Goal: Information Seeking & Learning: Find specific fact

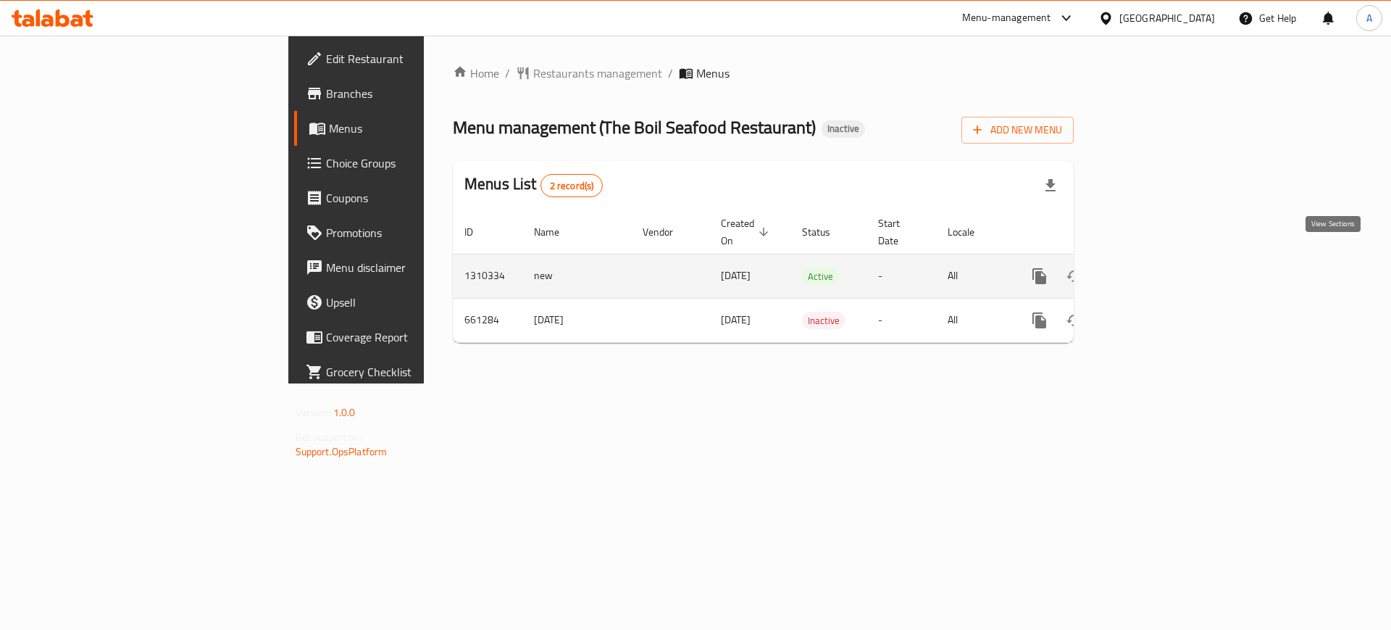
click at [1153, 267] on icon "enhanced table" at bounding box center [1143, 275] width 17 height 17
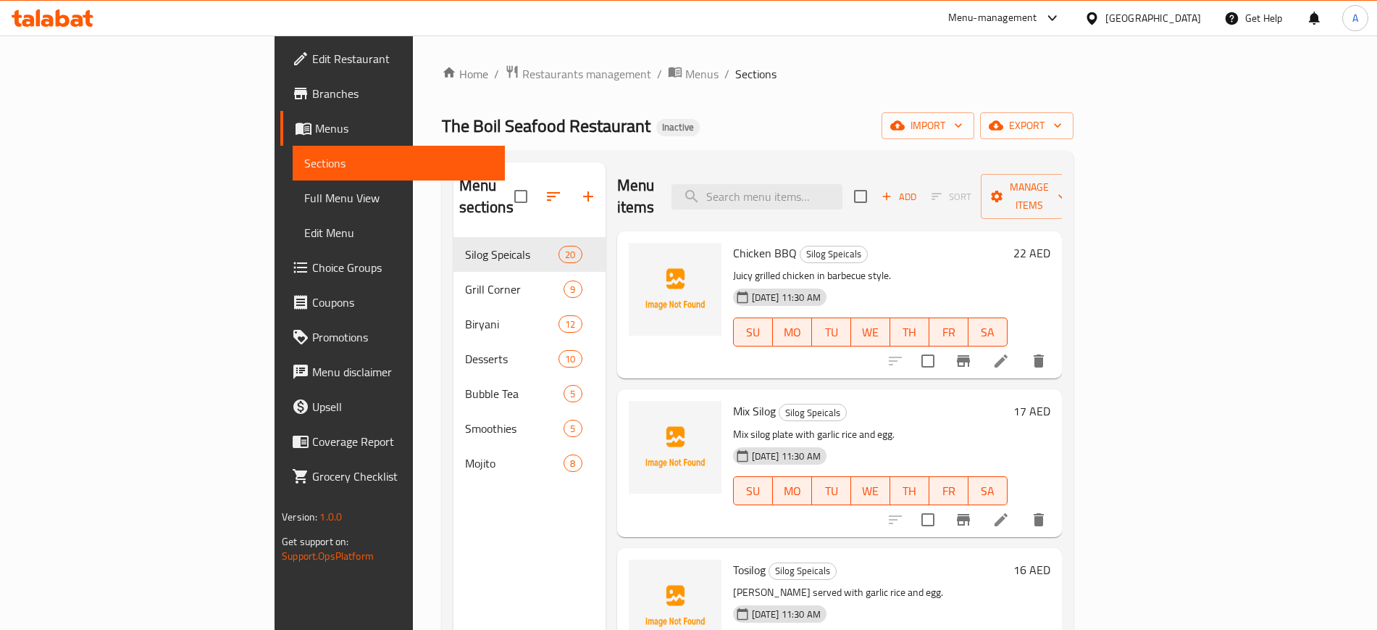
click at [304, 198] on span "Full Menu View" at bounding box center [398, 197] width 188 height 17
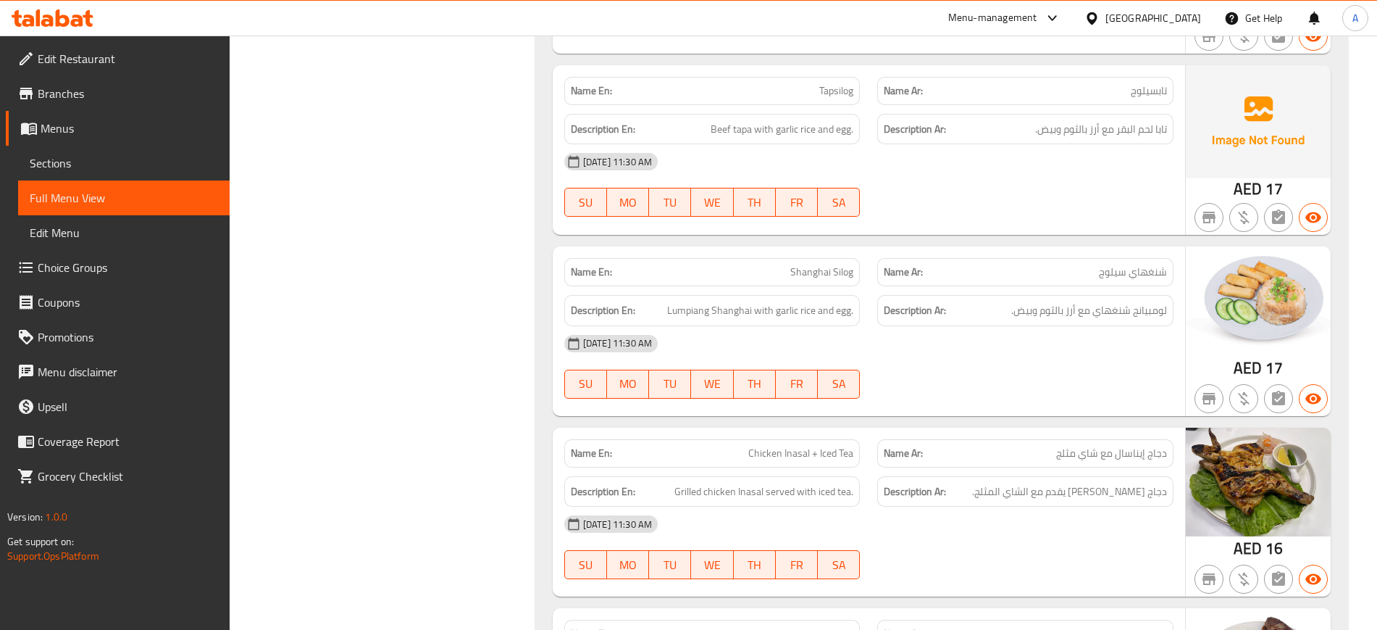
scroll to position [1268, 0]
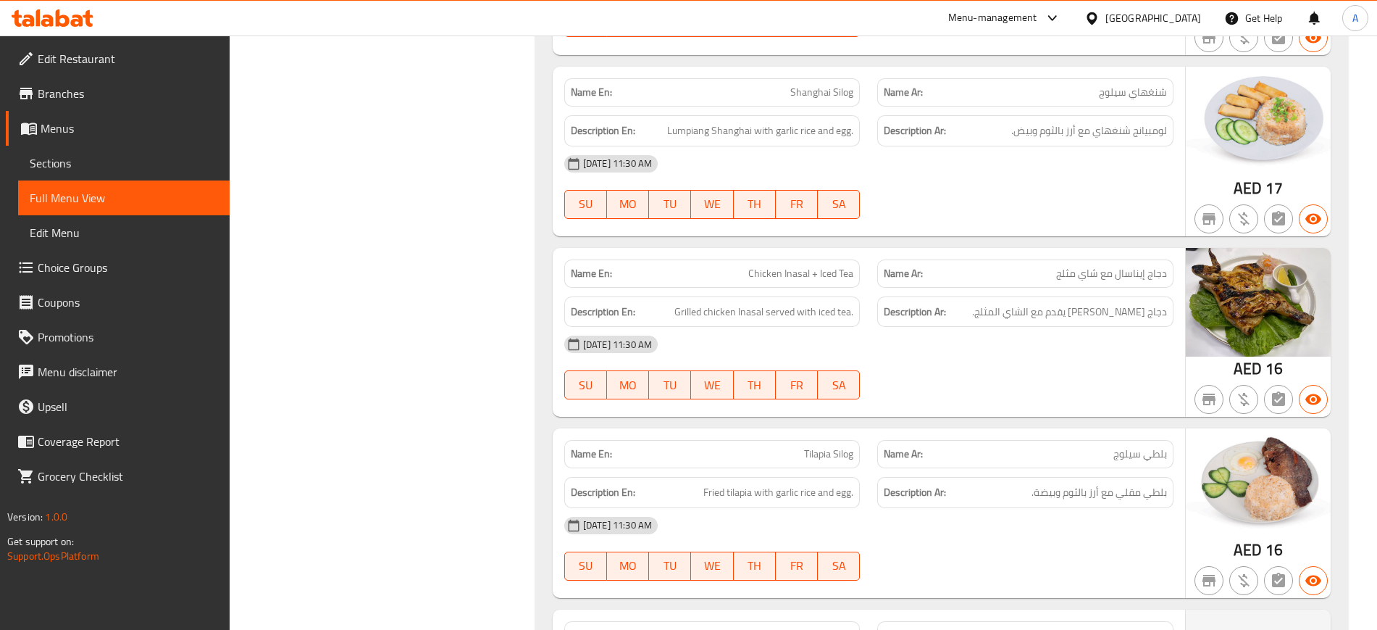
click at [831, 276] on span "Chicken Inasal + Iced Tea" at bounding box center [800, 273] width 105 height 15
click at [830, 275] on span "Chicken Inasal + Iced Tea" at bounding box center [800, 273] width 105 height 15
copy span "Chicken Inasal + Iced Tea"
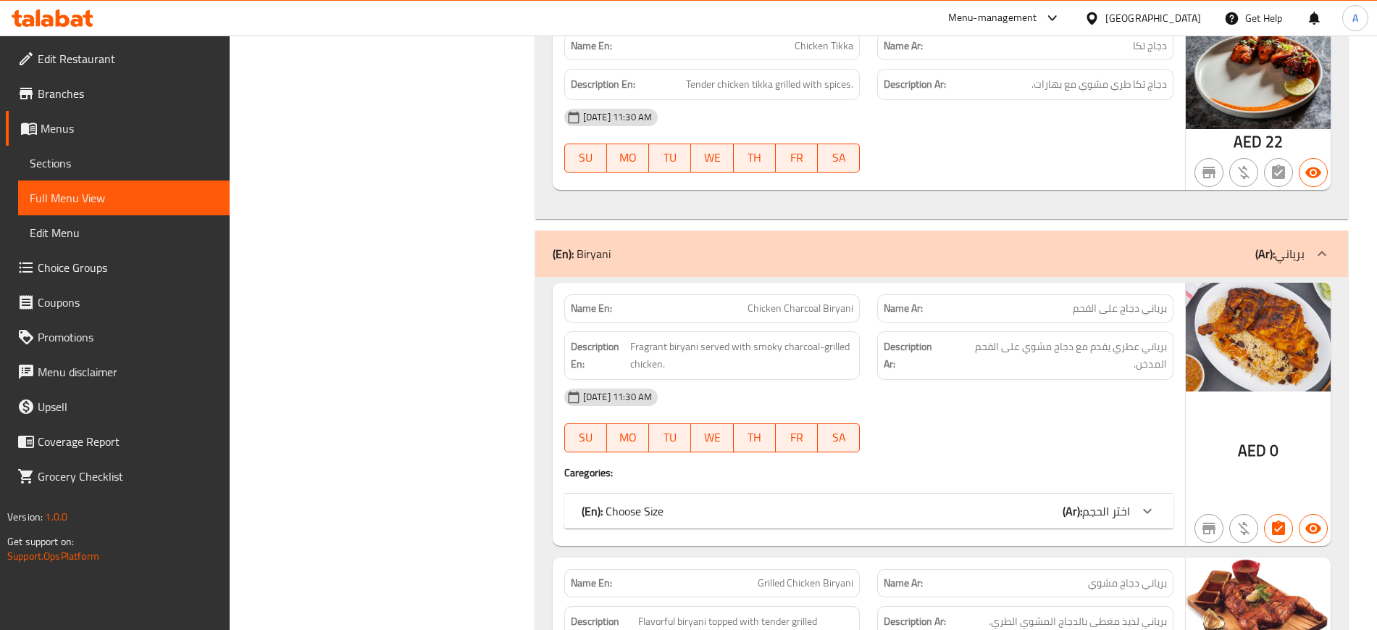
scroll to position [5253, 0]
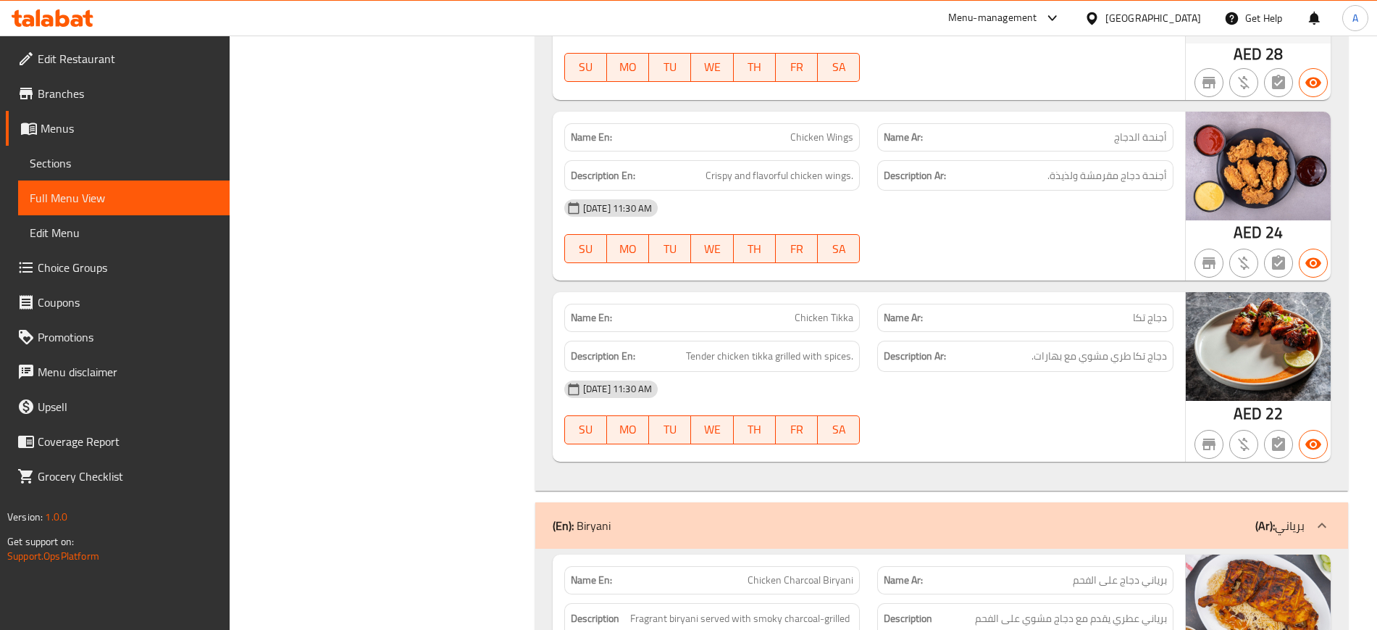
click at [808, 134] on span "Chicken Wings" at bounding box center [821, 137] width 63 height 15
copy span "Chicken Wings"
click at [831, 313] on span "Chicken Tikka" at bounding box center [824, 317] width 59 height 15
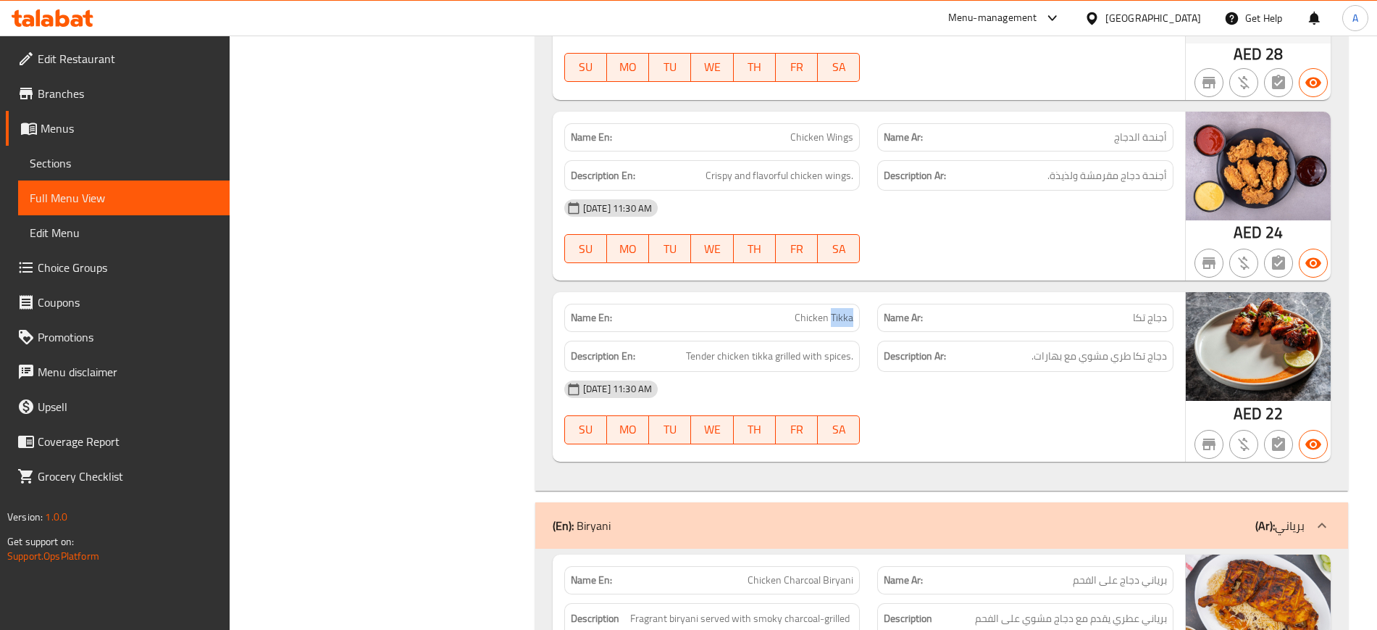
click at [831, 313] on span "Chicken Tikka" at bounding box center [824, 317] width 59 height 15
copy span "Chicken Tikka"
